Goal: Task Accomplishment & Management: Manage account settings

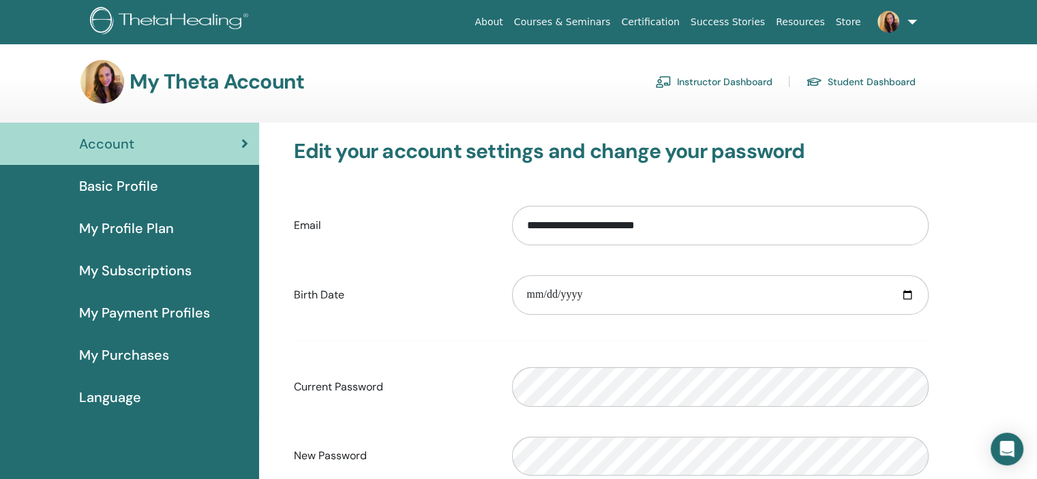
click at [714, 84] on link "Instructor Dashboard" at bounding box center [713, 82] width 117 height 22
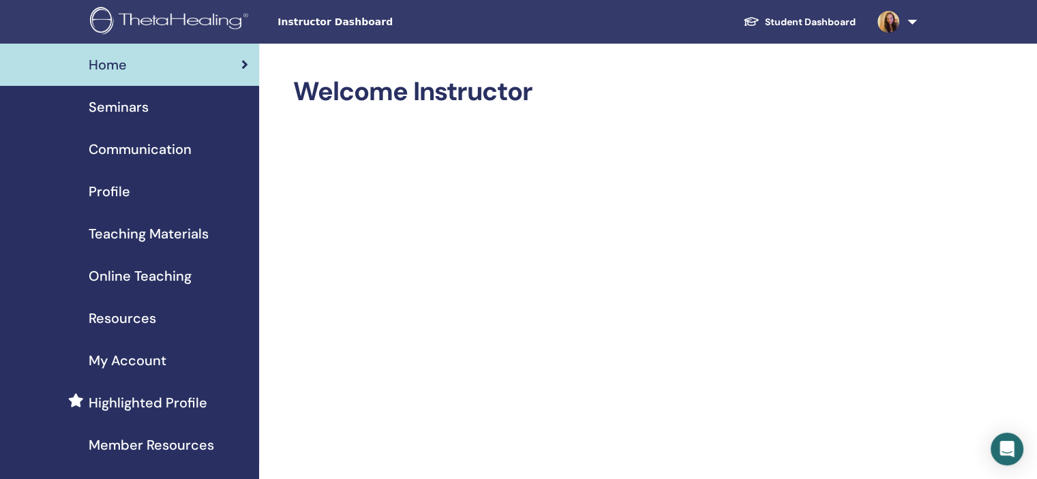
click at [117, 111] on span "Seminars" at bounding box center [119, 107] width 60 height 20
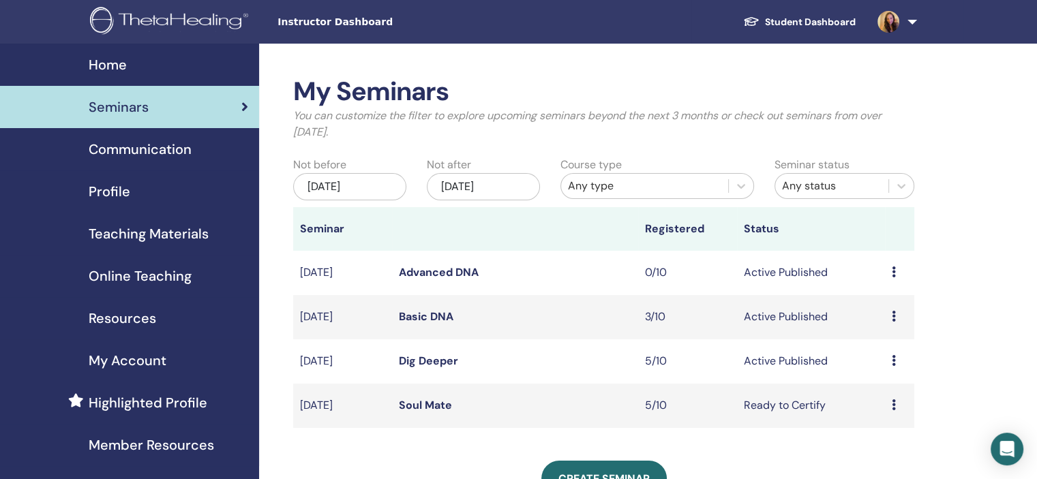
click at [889, 357] on td "Preview Edit Attendees Cancel" at bounding box center [899, 361] width 29 height 44
click at [894, 362] on div "Preview Edit Attendees Cancel" at bounding box center [900, 361] width 16 height 16
click at [878, 414] on link "Attendees" at bounding box center [885, 414] width 52 height 14
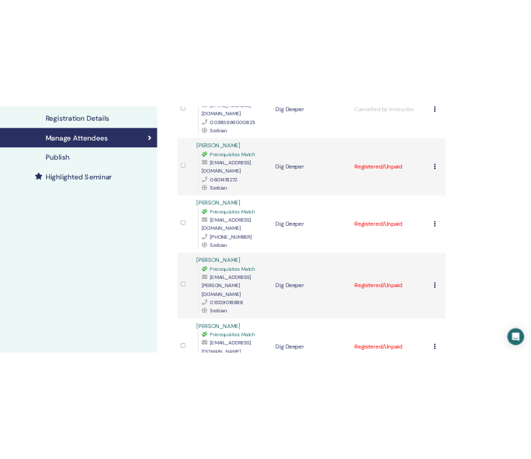
scroll to position [341, 0]
